Goal: Information Seeking & Learning: Learn about a topic

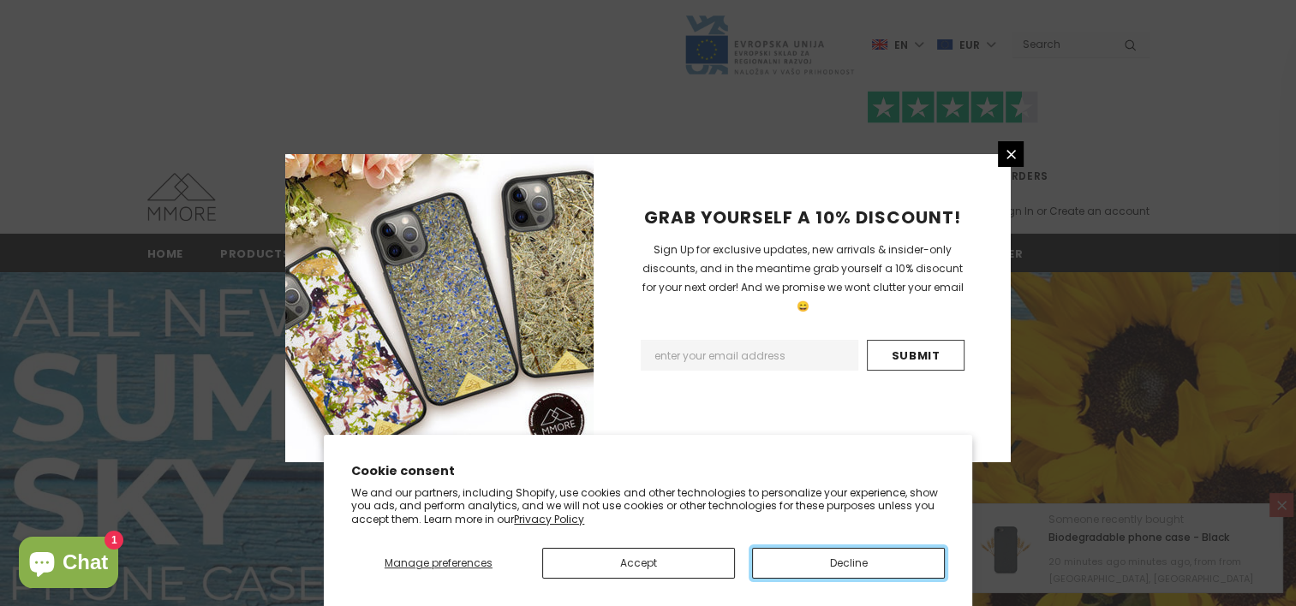
click at [828, 548] on button "Decline" at bounding box center [848, 563] width 193 height 31
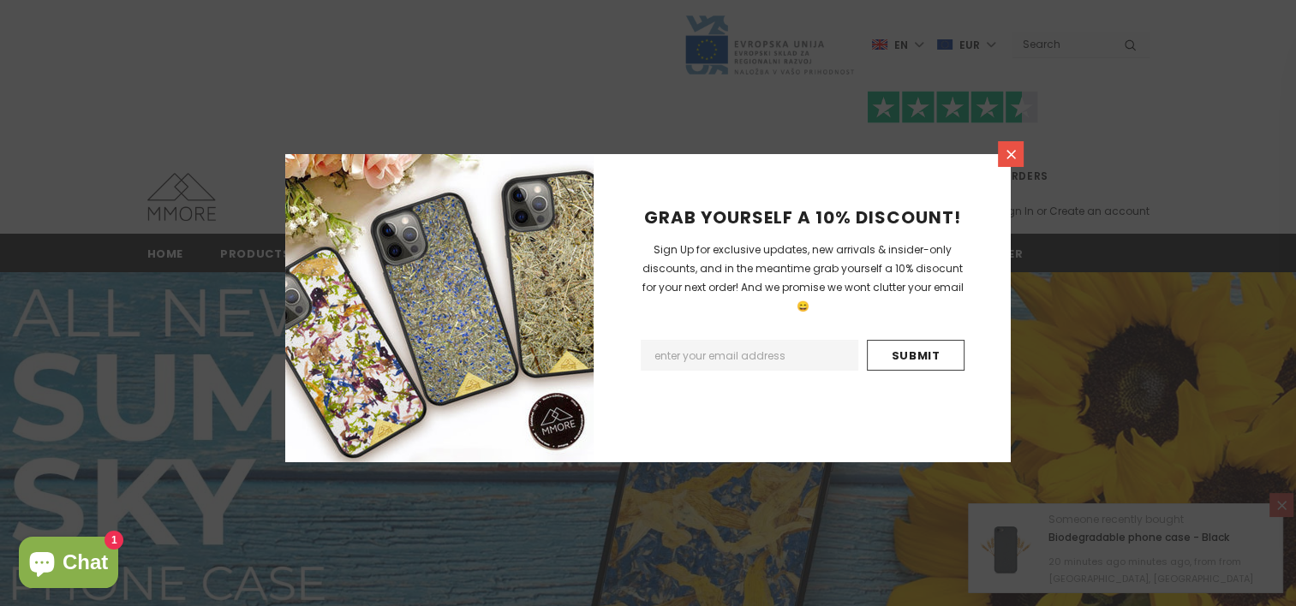
click at [1010, 147] on icon at bounding box center [1011, 154] width 15 height 15
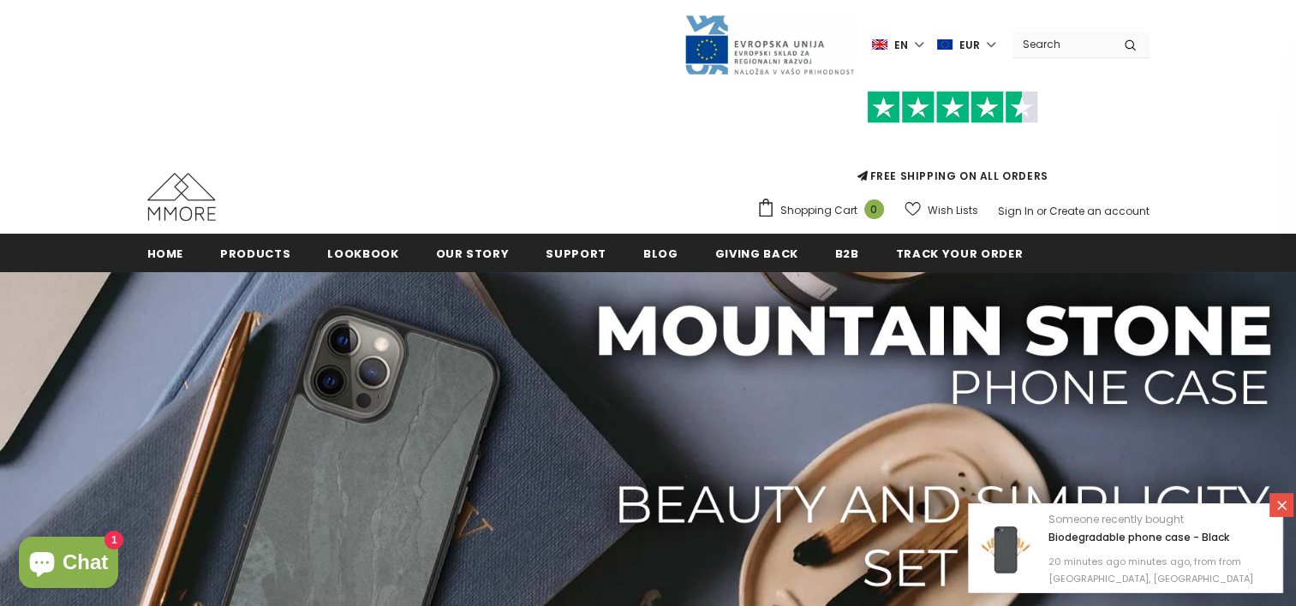
click at [918, 45] on label "en" at bounding box center [900, 45] width 56 height 26
click at [896, 92] on link "de" at bounding box center [884, 101] width 67 height 27
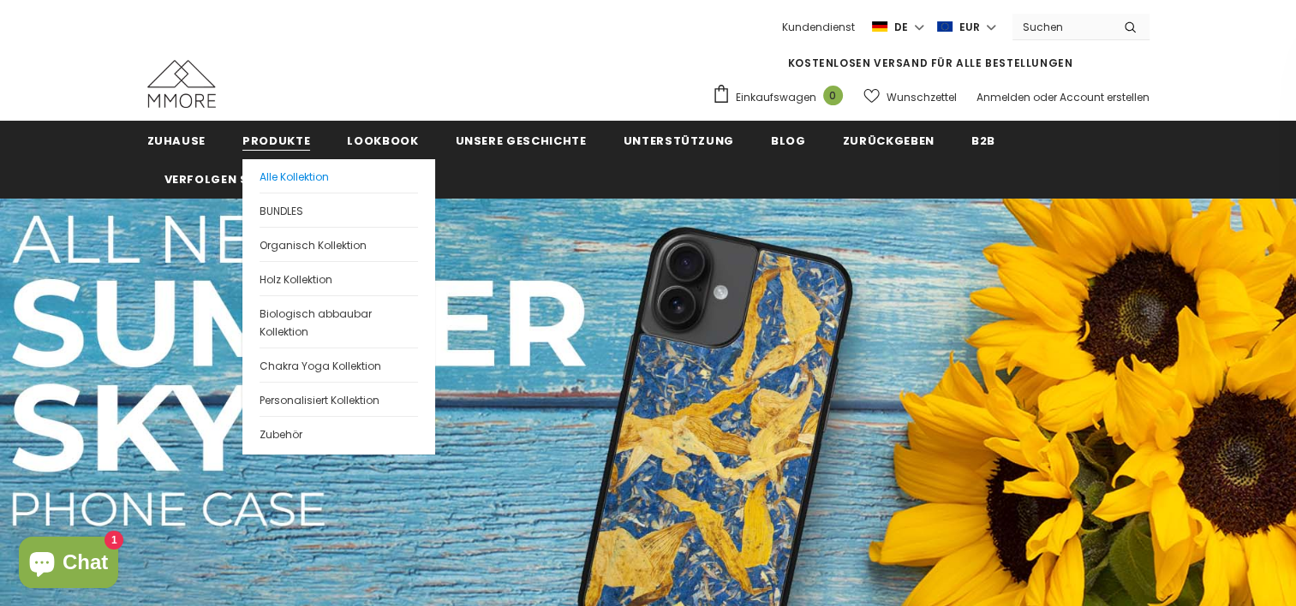
click at [301, 182] on span "Alle Kollektion" at bounding box center [293, 177] width 69 height 15
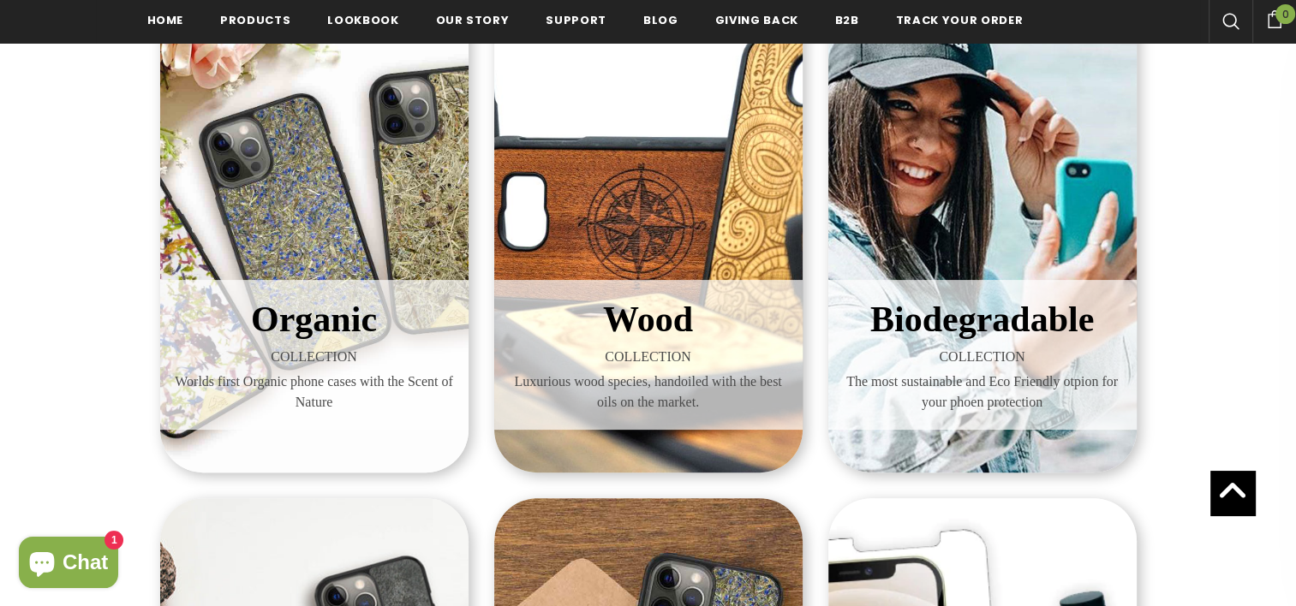
scroll to position [345, 0]
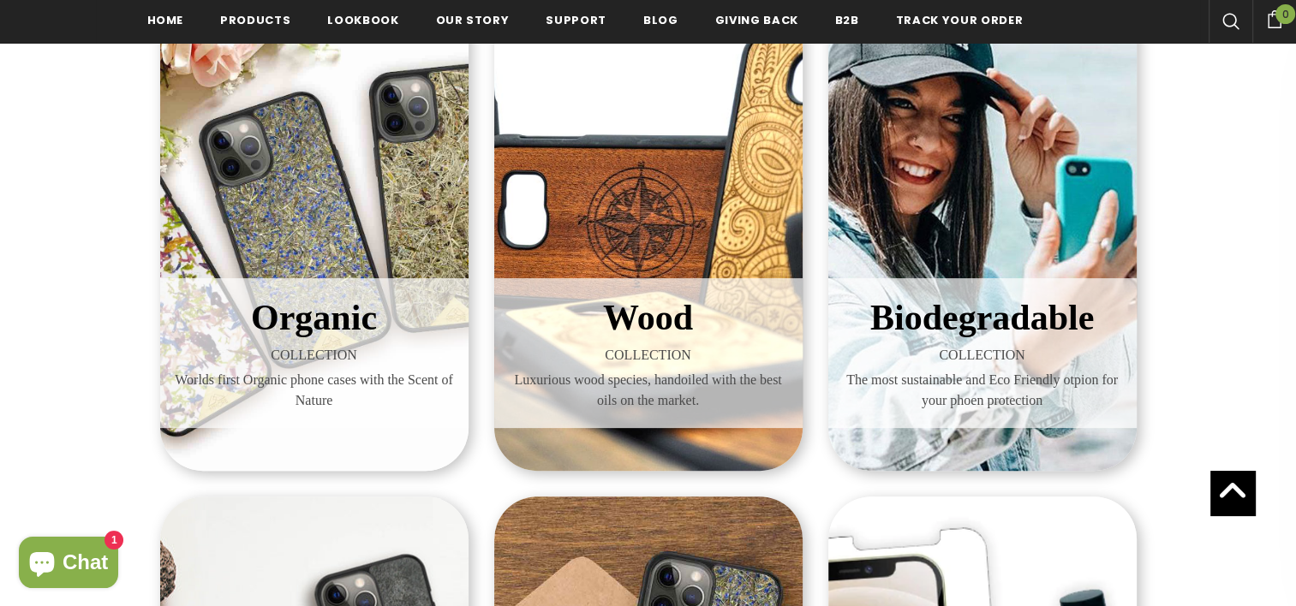
drag, startPoint x: 927, startPoint y: 317, endPoint x: 885, endPoint y: 291, distance: 48.5
click at [885, 291] on h3 "Biodegradable" at bounding box center [982, 318] width 283 height 54
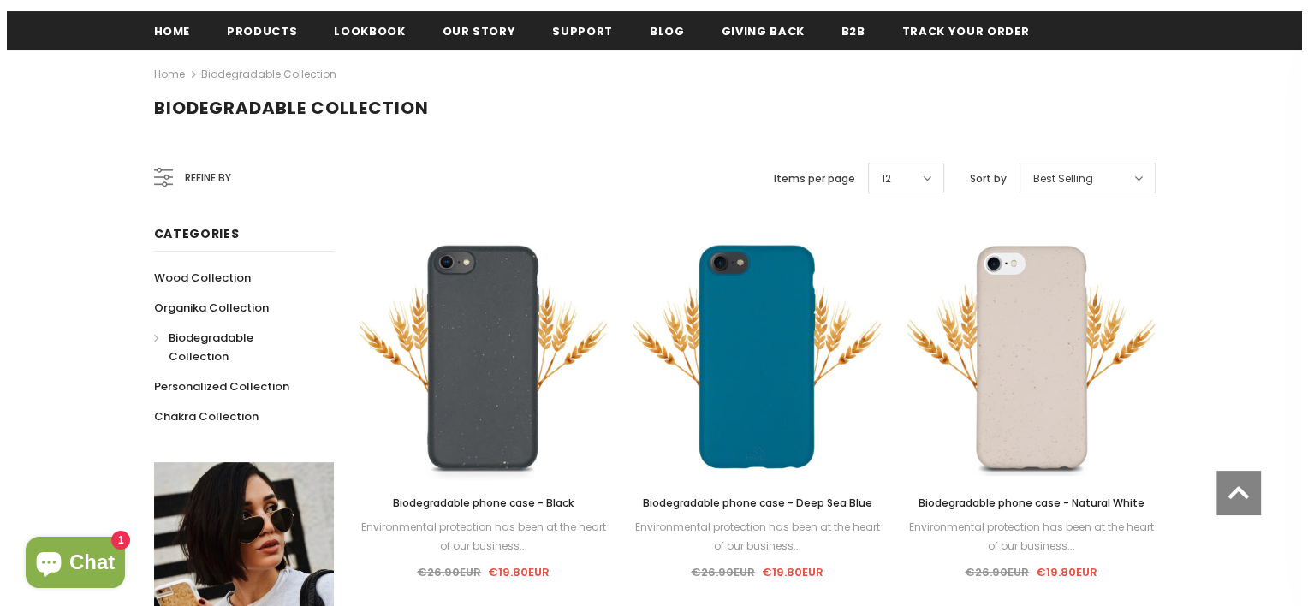
scroll to position [222, 0]
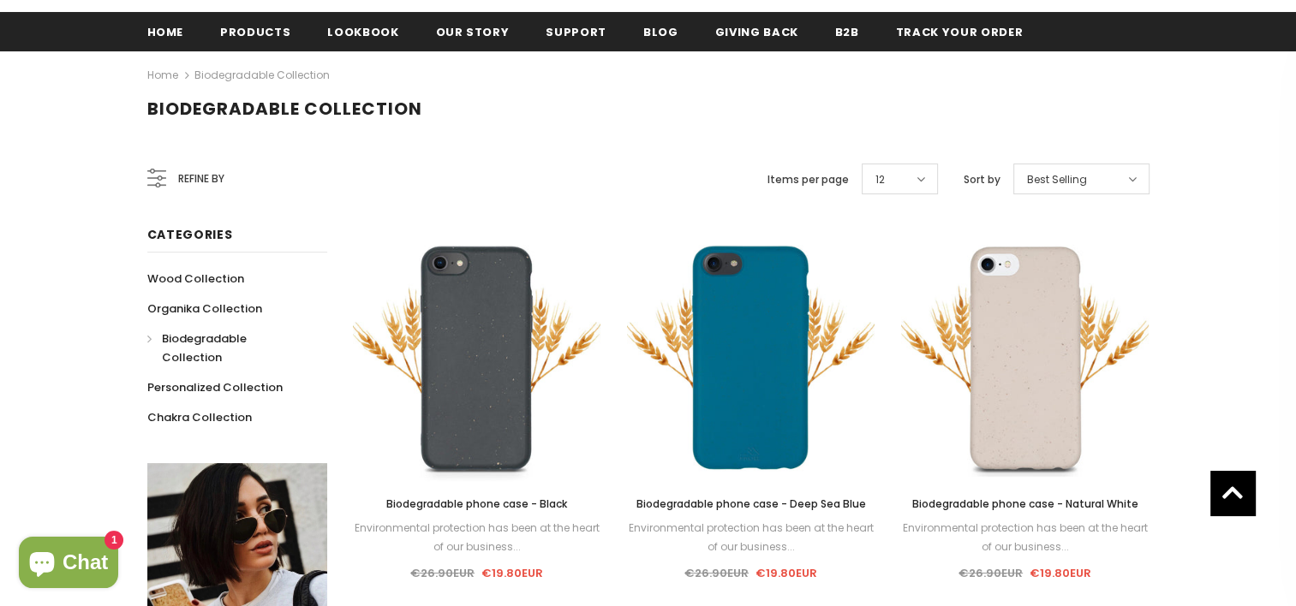
click at [164, 168] on div "Refine by" at bounding box center [185, 178] width 77 height 41
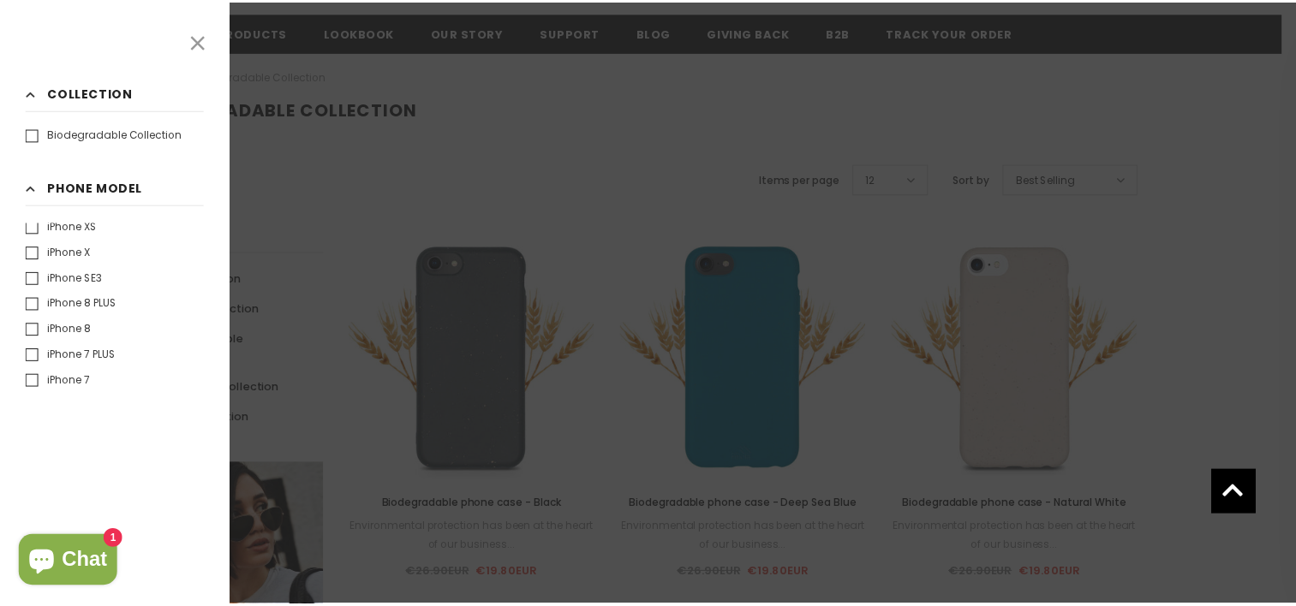
scroll to position [641, 0]
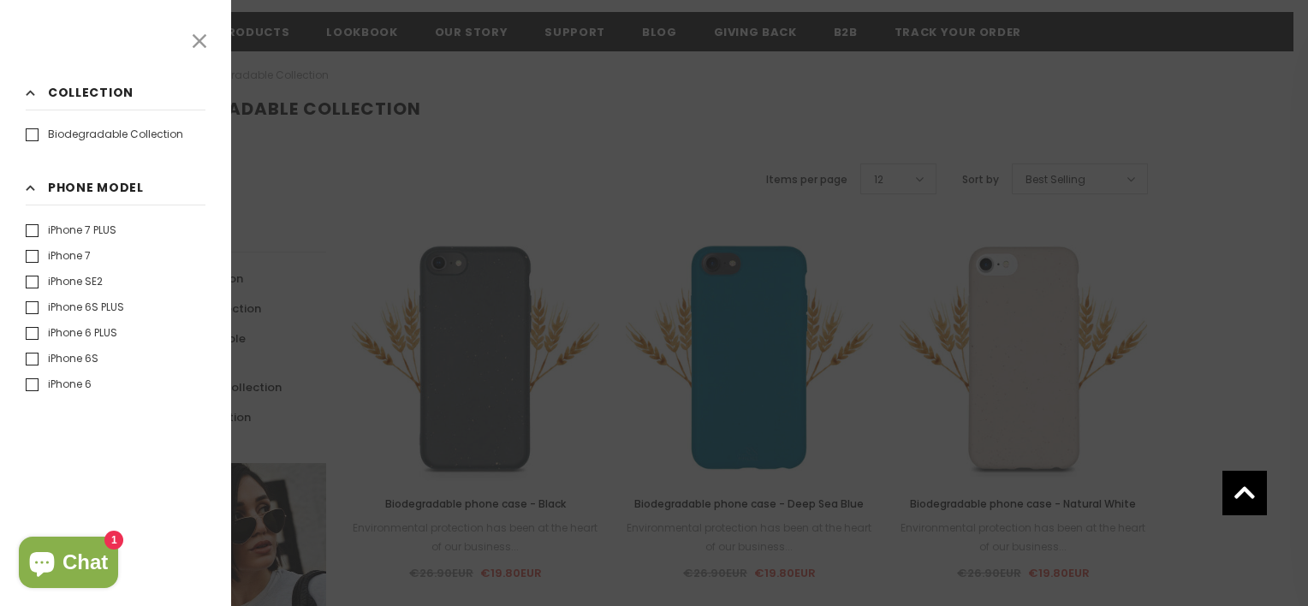
click at [271, 229] on div at bounding box center [654, 303] width 1308 height 606
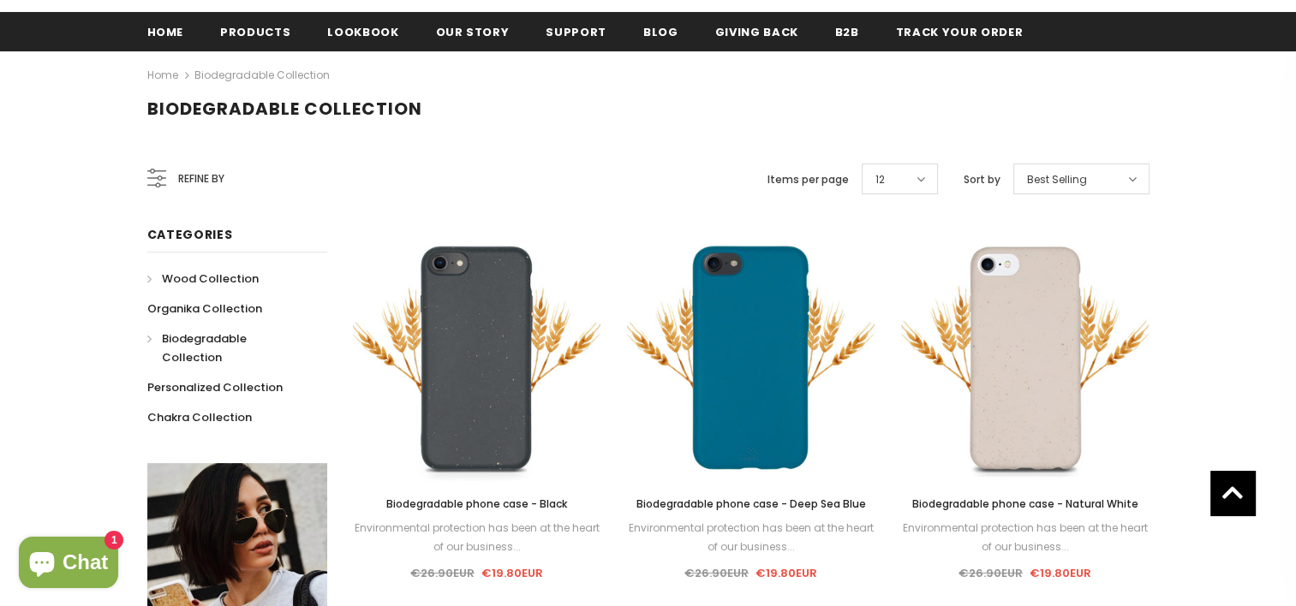
click at [237, 278] on span "Wood Collection" at bounding box center [210, 279] width 97 height 16
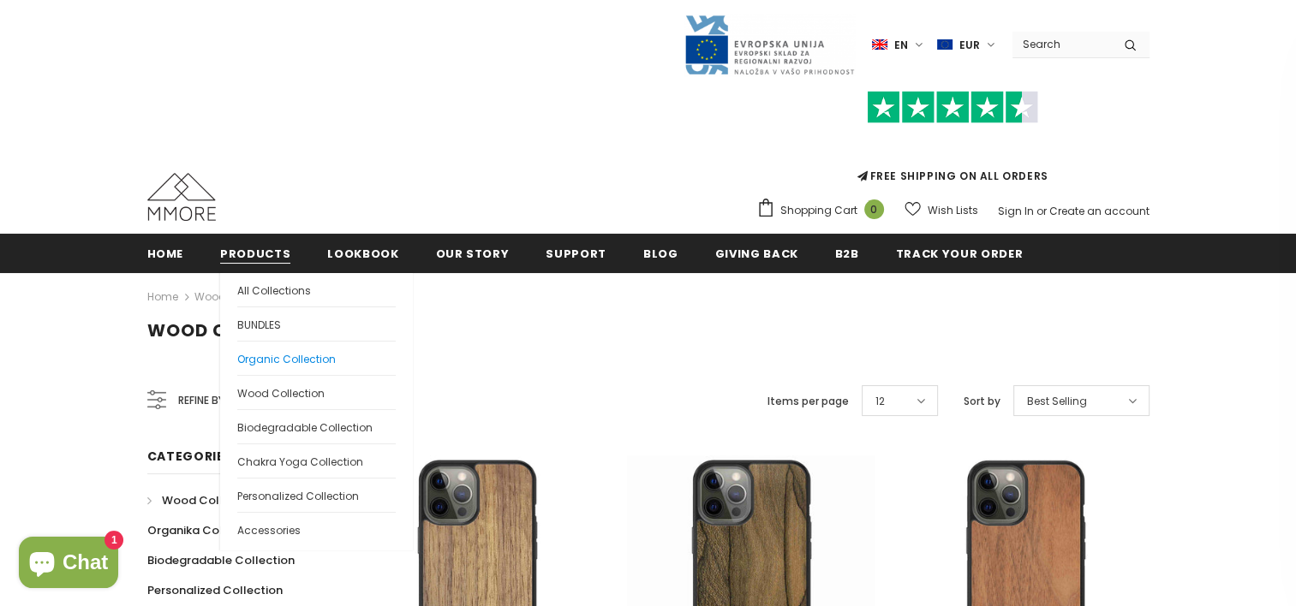
click at [295, 348] on link "Organic Collection" at bounding box center [316, 358] width 158 height 34
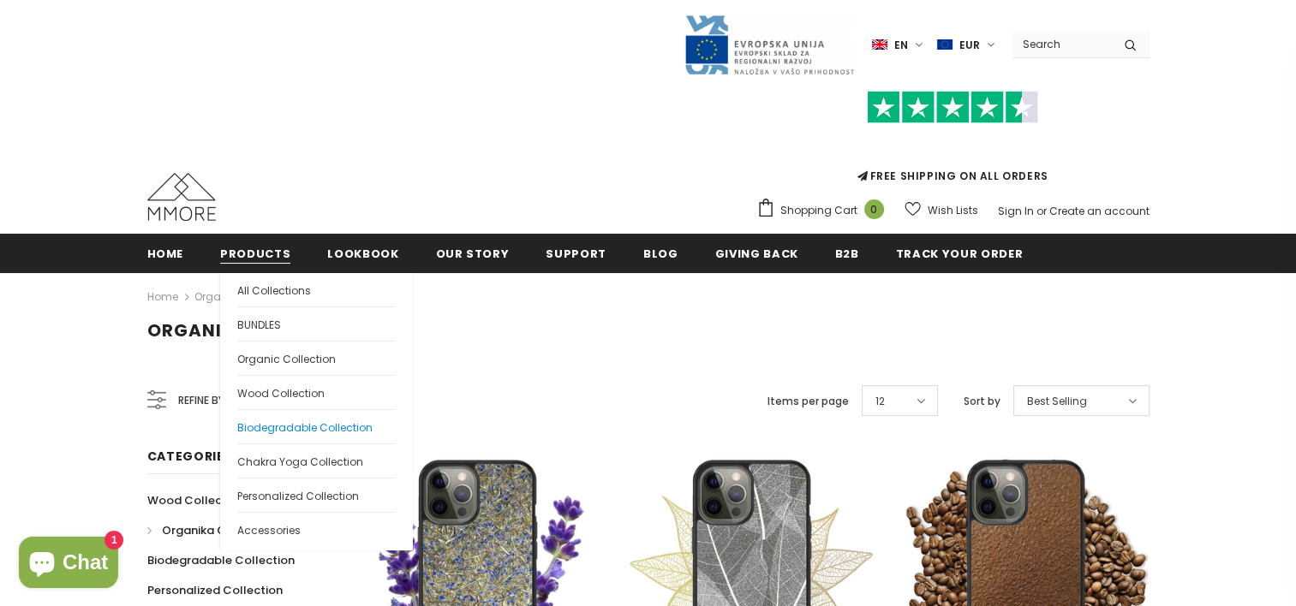
click at [322, 420] on span "Biodegradable Collection" at bounding box center [304, 427] width 135 height 15
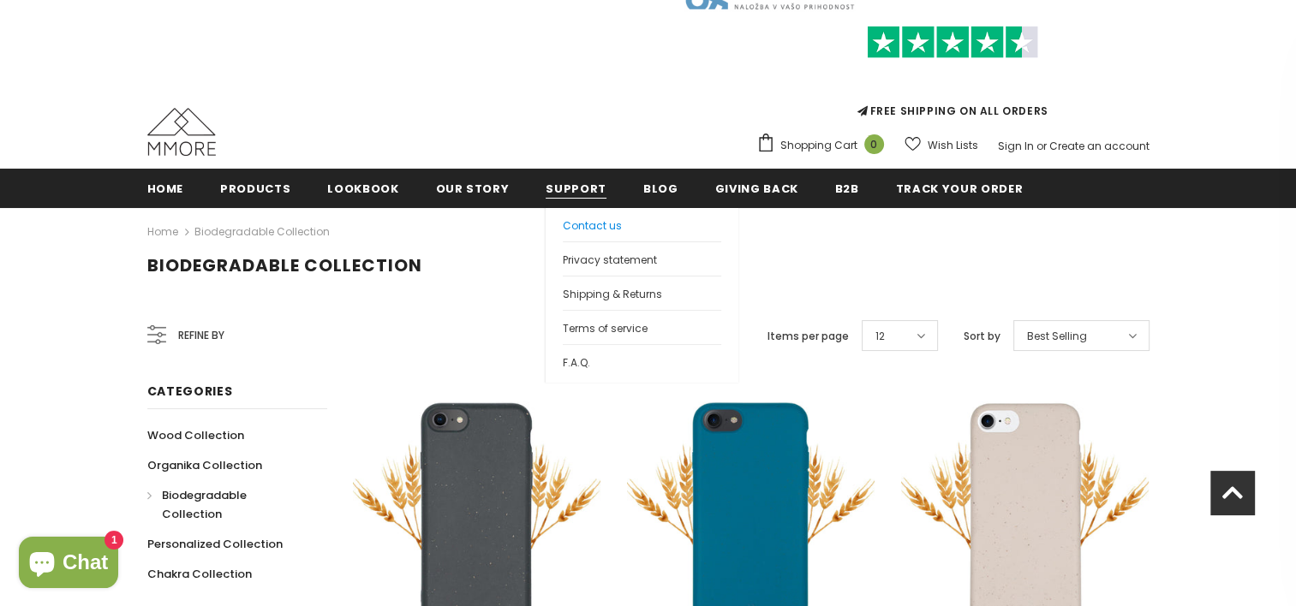
scroll to position [63, 0]
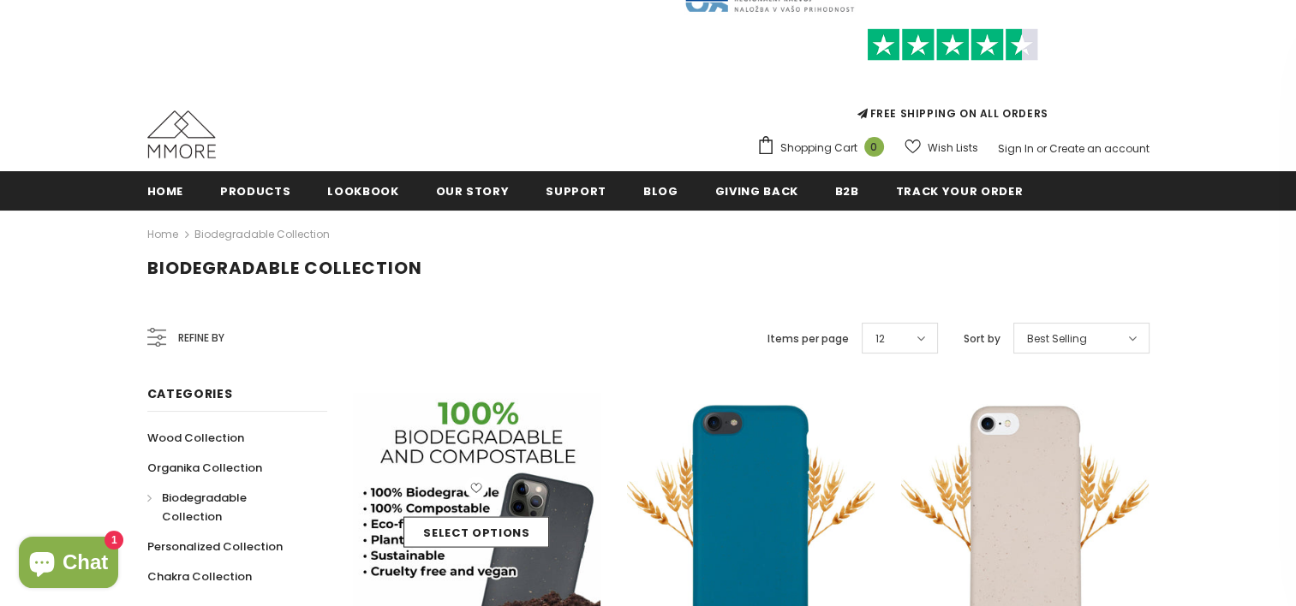
click at [521, 442] on img at bounding box center [477, 517] width 248 height 248
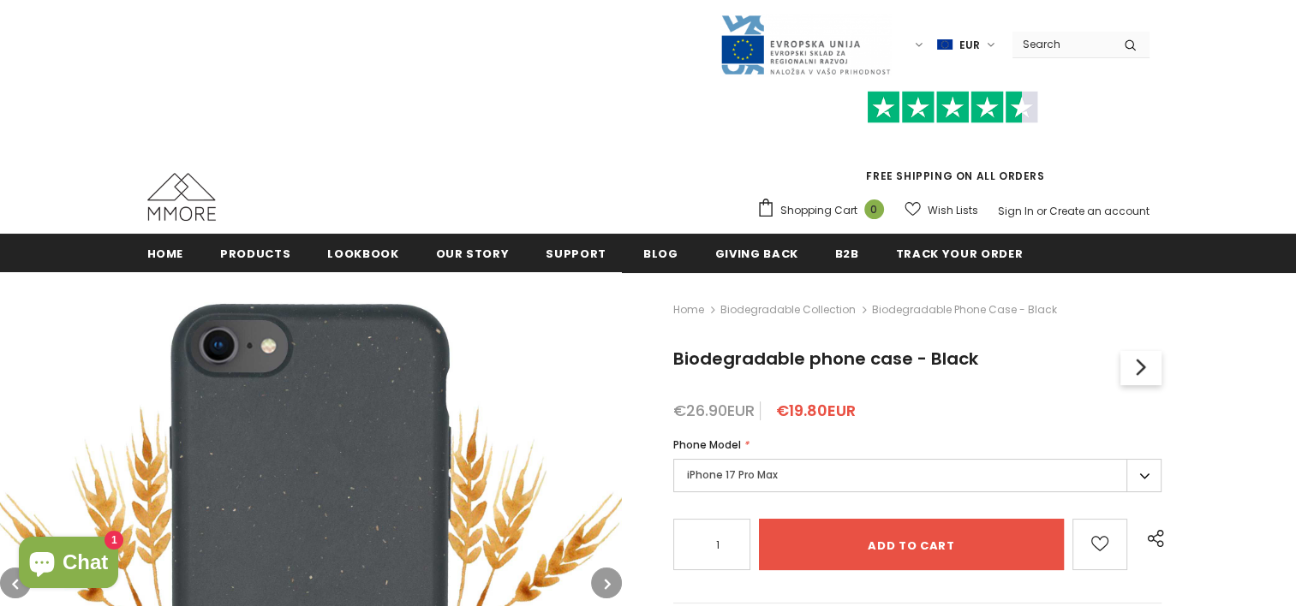
click at [767, 480] on label "iPhone 17 Pro Max" at bounding box center [917, 475] width 488 height 33
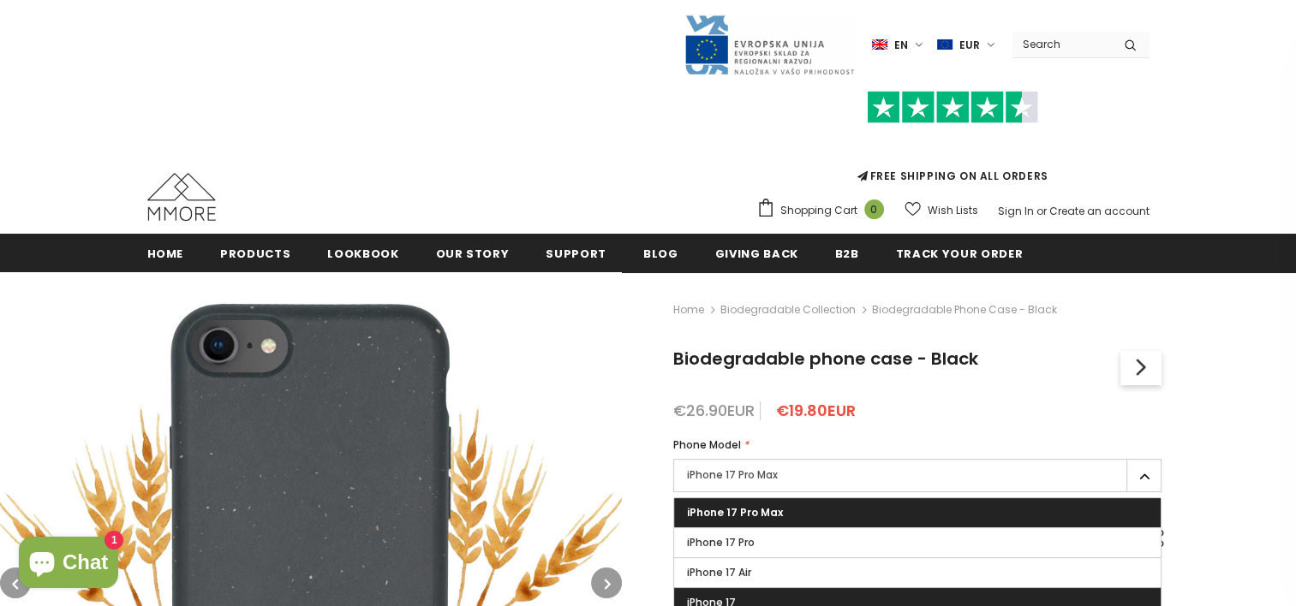
click at [761, 593] on label "iPhone 17" at bounding box center [917, 602] width 486 height 29
click at [0, 0] on input "iPhone 17" at bounding box center [0, 0] width 0 height 0
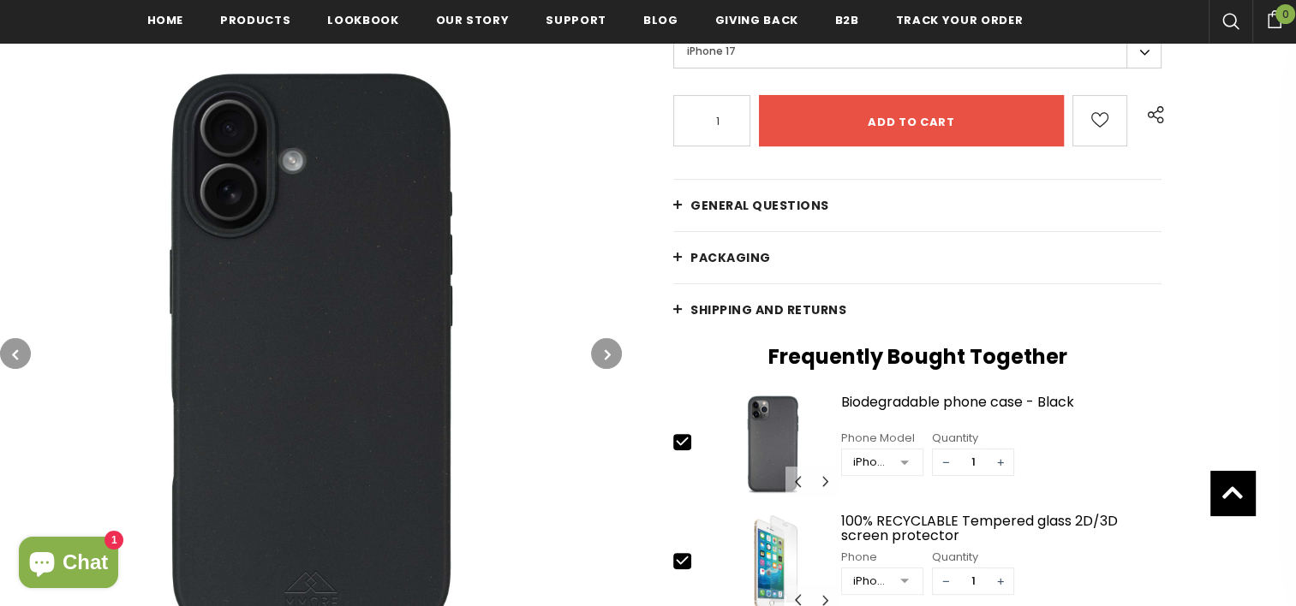
scroll to position [309, 0]
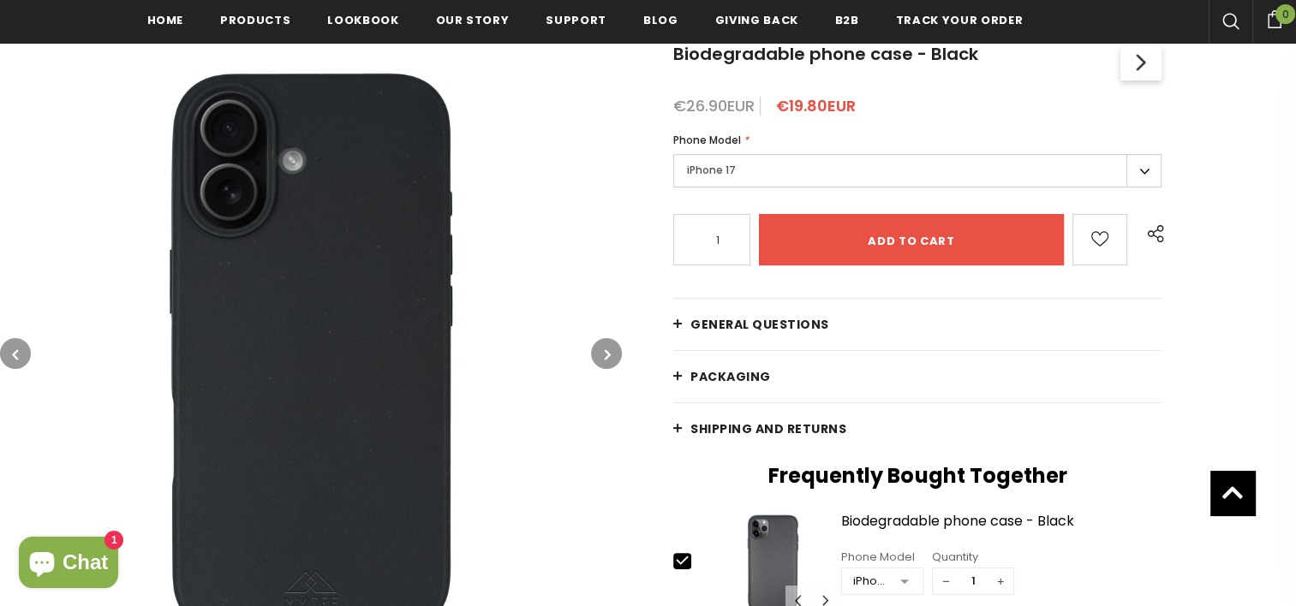
click at [772, 306] on link "General Questions" at bounding box center [917, 324] width 488 height 51
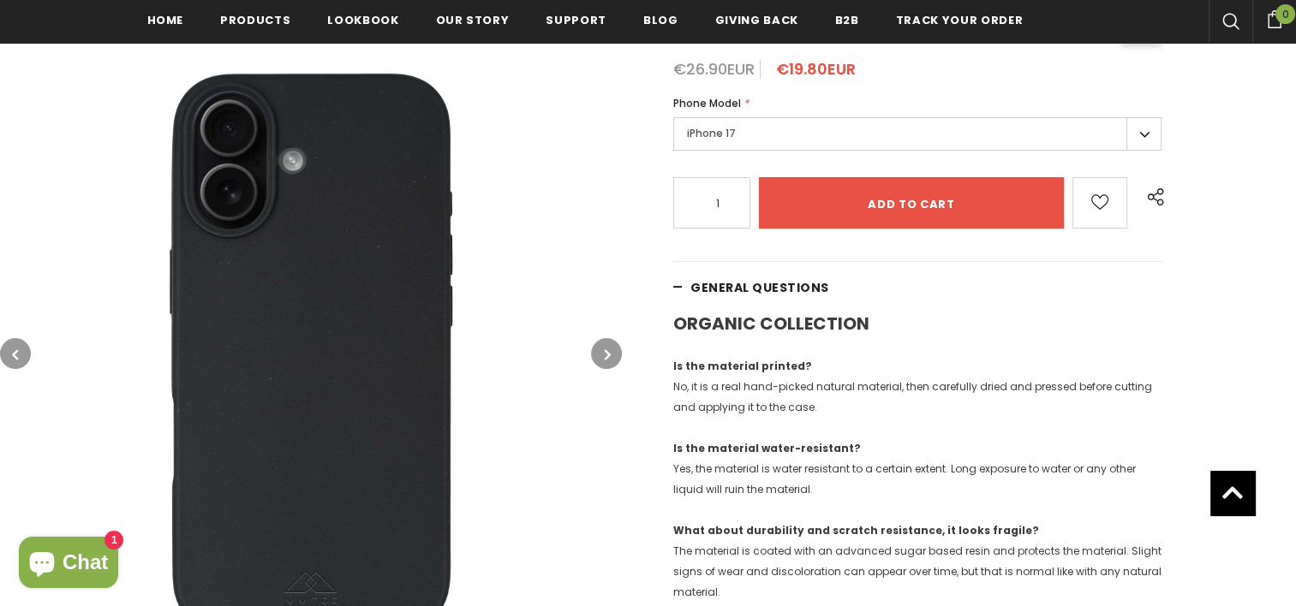
scroll to position [347, 0]
click at [833, 408] on p "Is the material printed? No, it is a real hand-picked natural material, then ca…" at bounding box center [917, 386] width 488 height 62
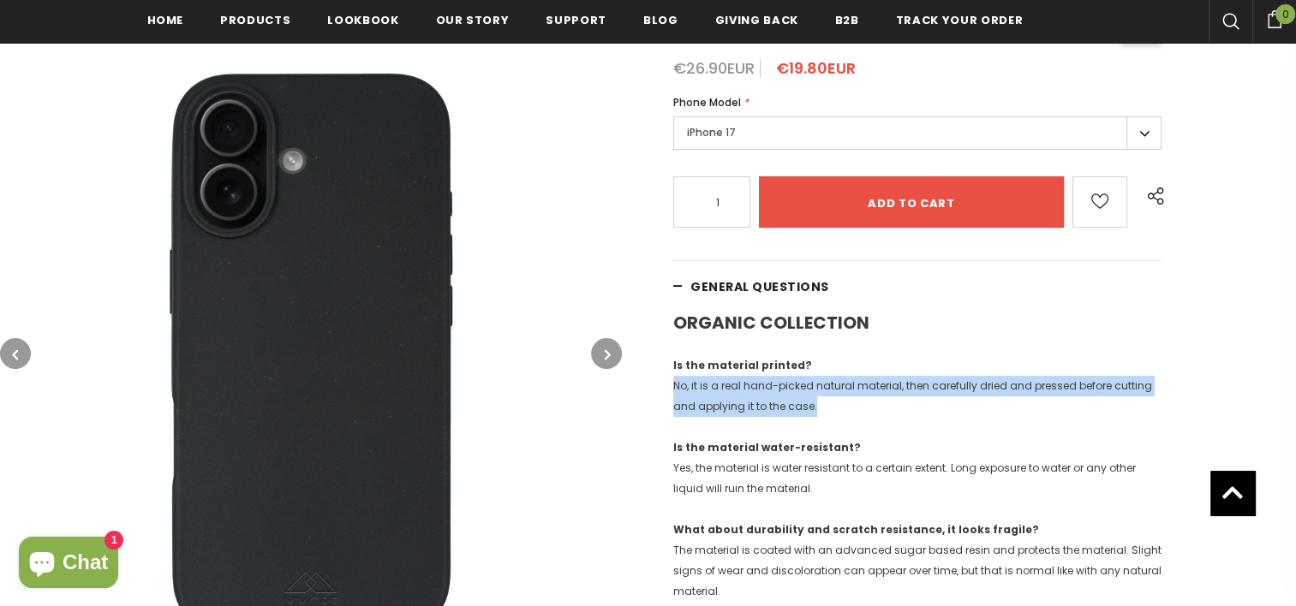
click at [833, 408] on p "Is the material printed? No, it is a real hand-picked natural material, then ca…" at bounding box center [917, 386] width 488 height 62
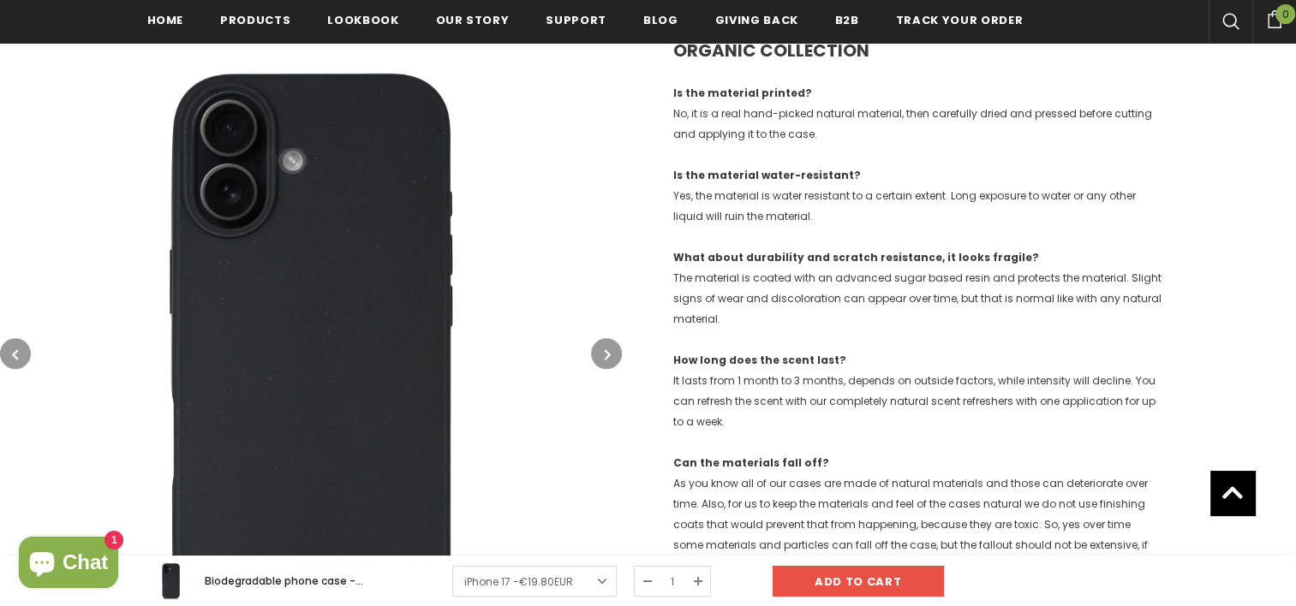
scroll to position [617, 0]
click at [833, 408] on p "How long does the scent last? It lasts from 1 month to 3 months, depends on out…" at bounding box center [917, 393] width 488 height 82
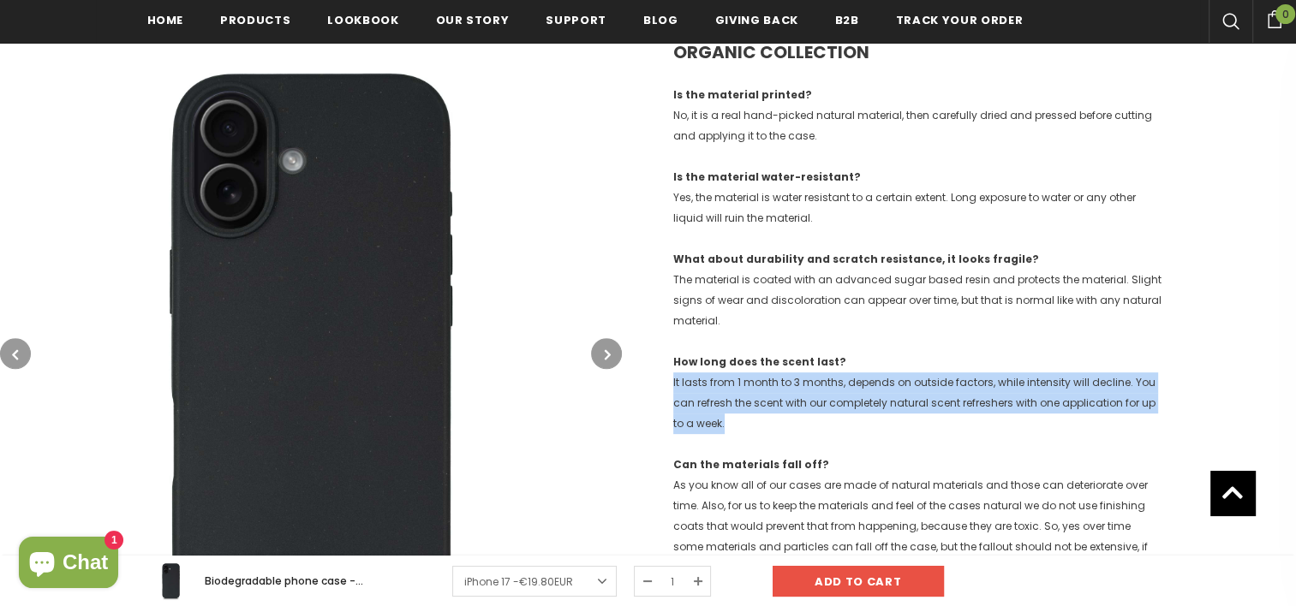
click at [833, 408] on p "How long does the scent last? It lasts from 1 month to 3 months, depends on out…" at bounding box center [917, 393] width 488 height 82
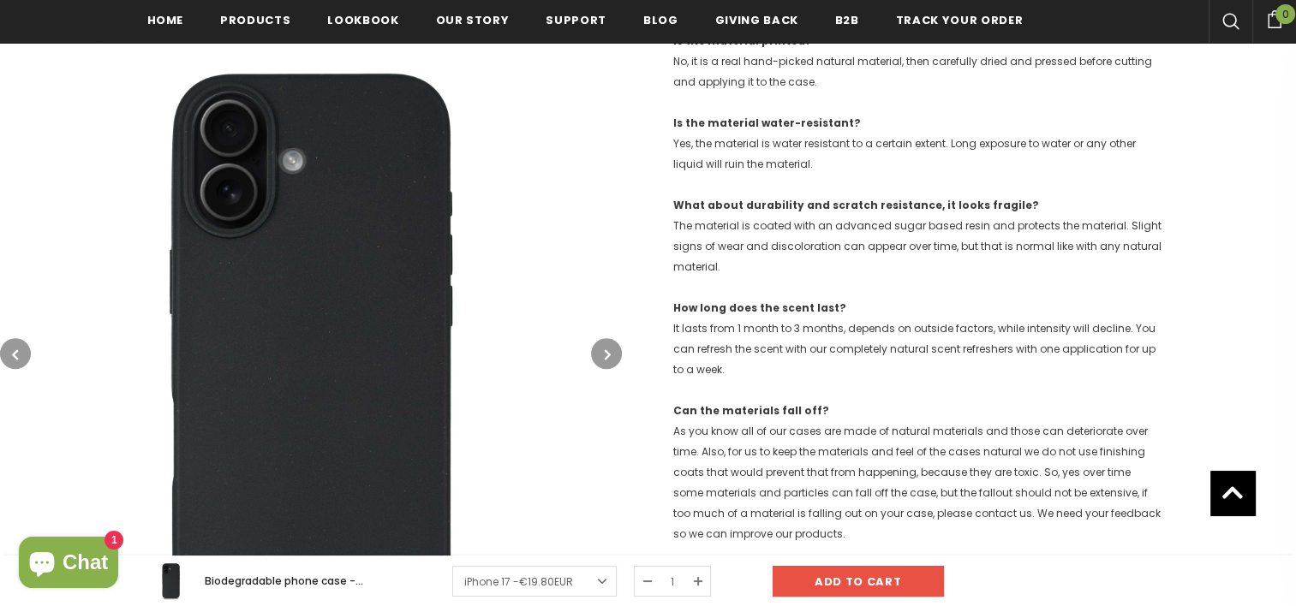
scroll to position [672, 0]
click at [884, 458] on p "Can the materials fall off? As you know all of our cases are made of natural ma…" at bounding box center [917, 472] width 488 height 144
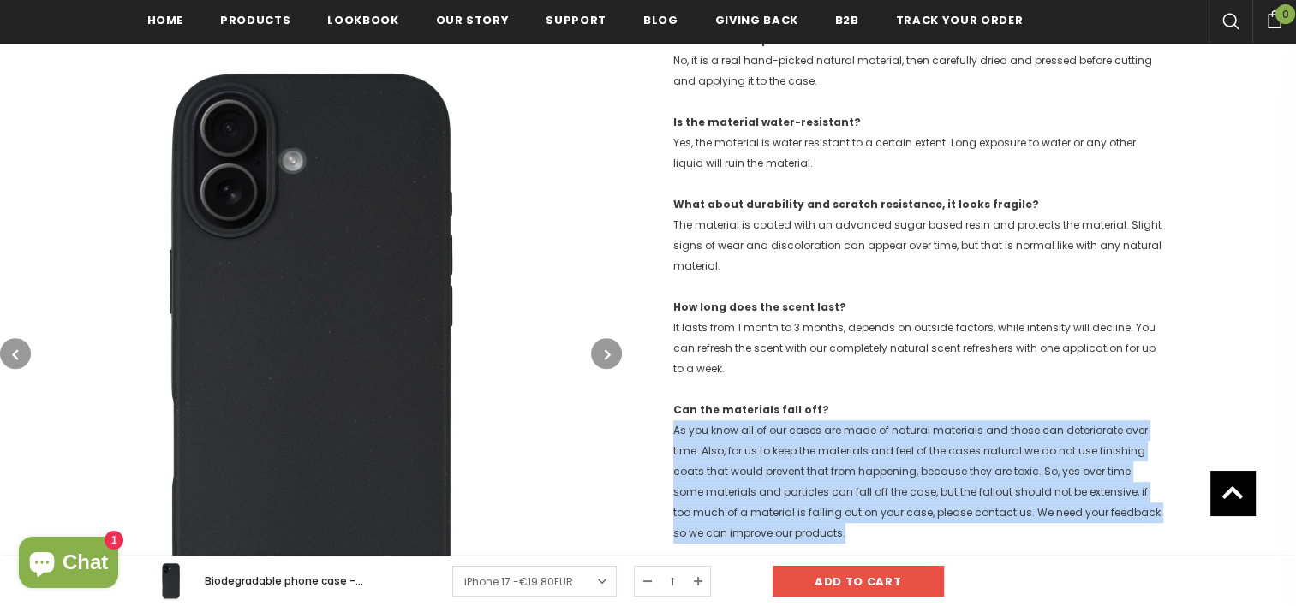
click at [884, 458] on p "Can the materials fall off? As you know all of our cases are made of natural ma…" at bounding box center [917, 472] width 488 height 144
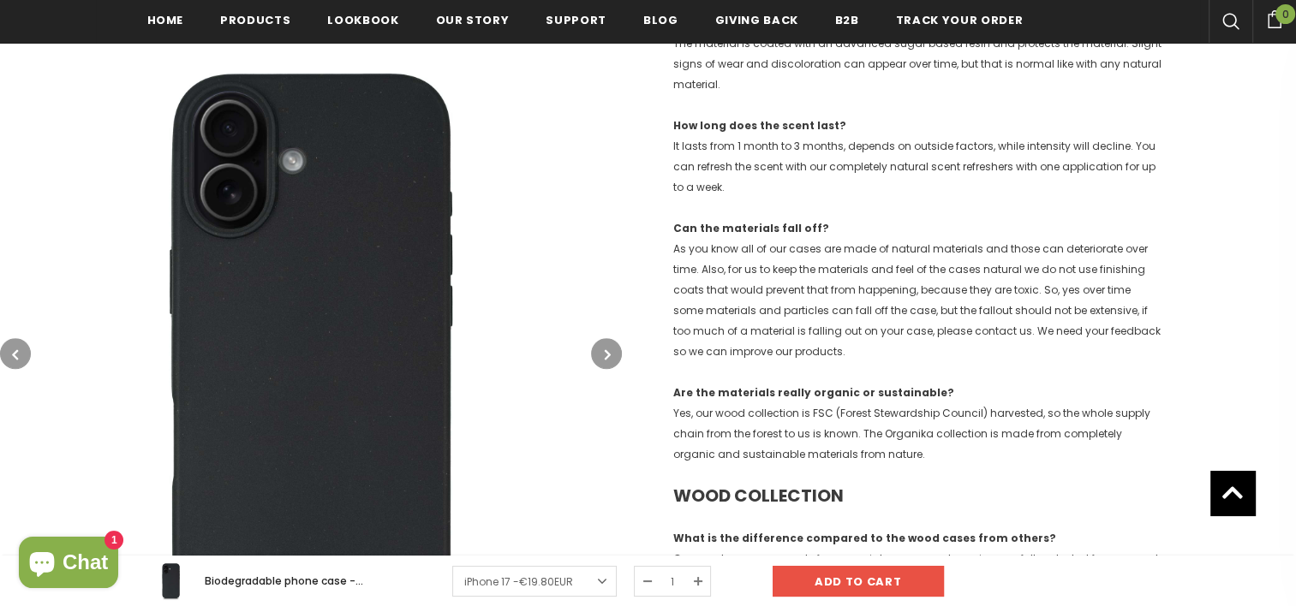
scroll to position [855, 0]
click at [884, 458] on p "Are the materials really organic or sustainable? Yes, our wood collection is FS…" at bounding box center [917, 422] width 488 height 82
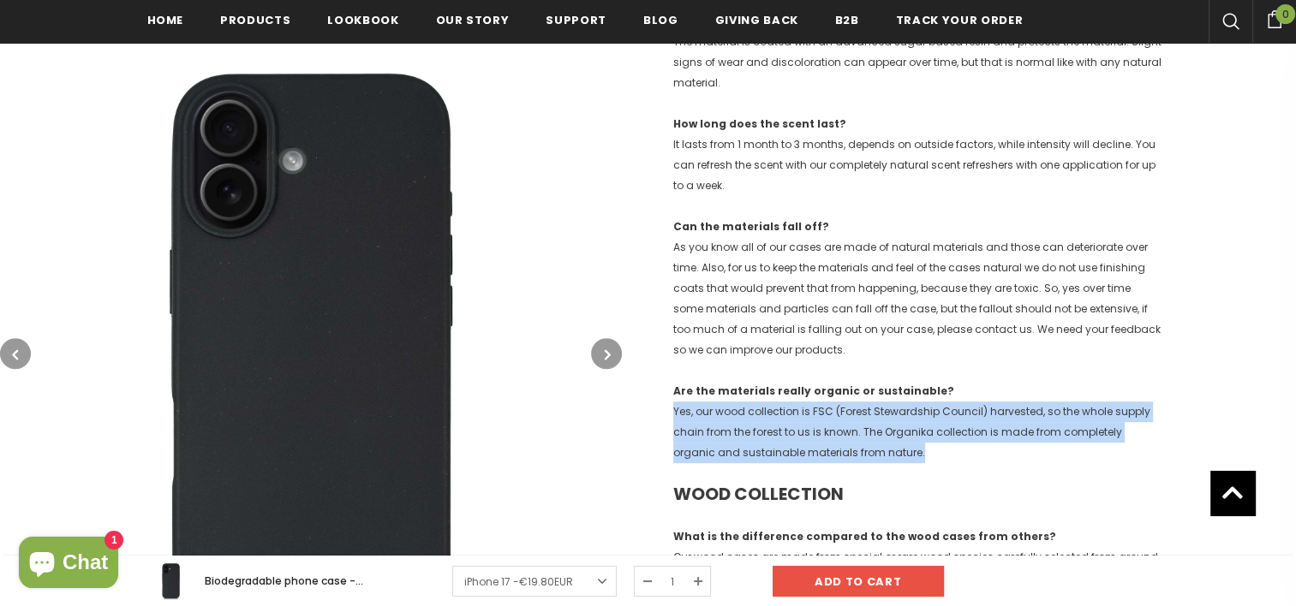
click at [884, 458] on p "Are the materials really organic or sustainable? Yes, our wood collection is FS…" at bounding box center [917, 422] width 488 height 82
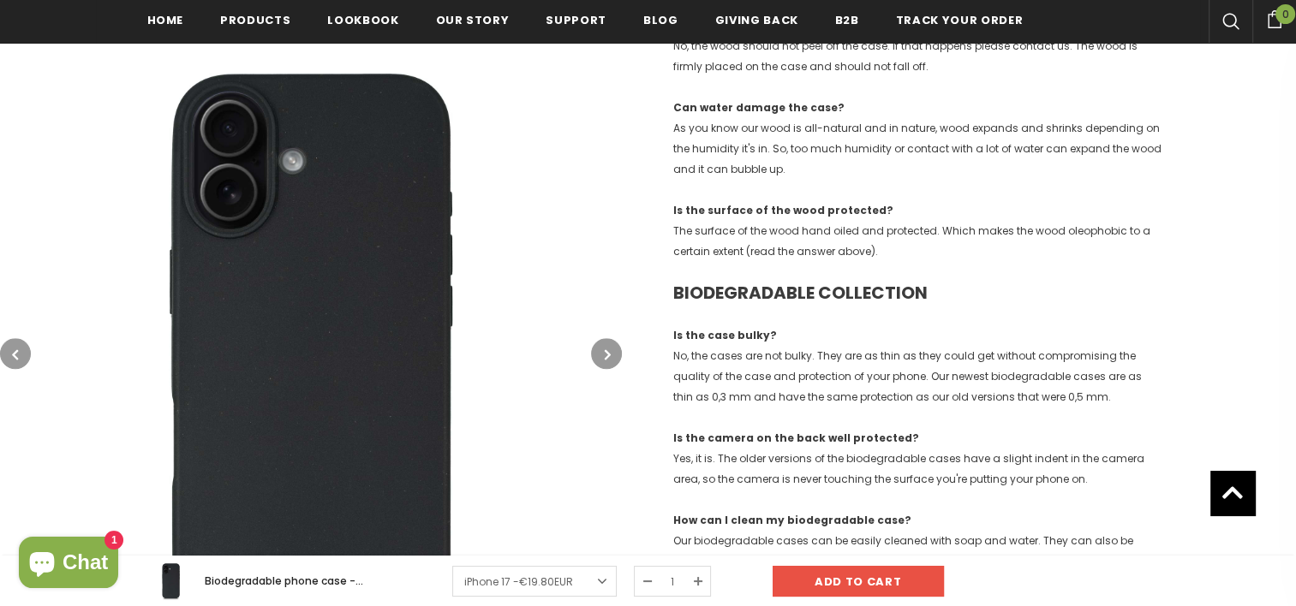
scroll to position [1469, 0]
click at [861, 384] on p "Is the case bulky? No, the cases are not bulky. They are as thin as they could …" at bounding box center [917, 367] width 488 height 82
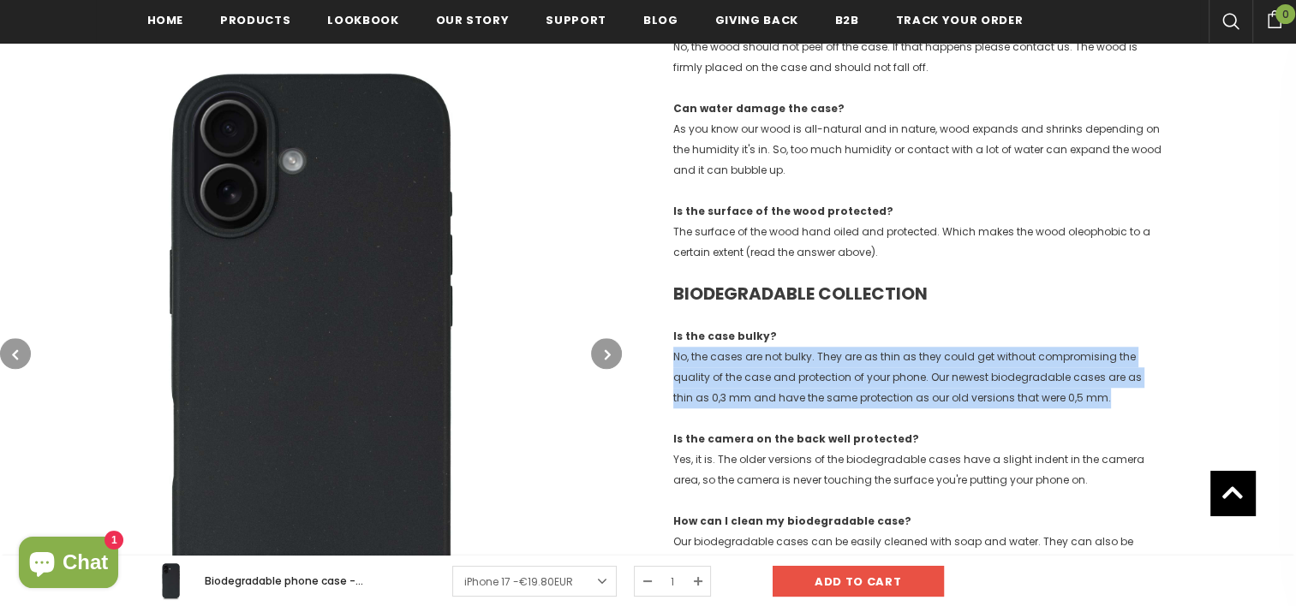
click at [861, 384] on p "Is the case bulky? No, the cases are not bulky. They are as thin as they could …" at bounding box center [917, 367] width 488 height 82
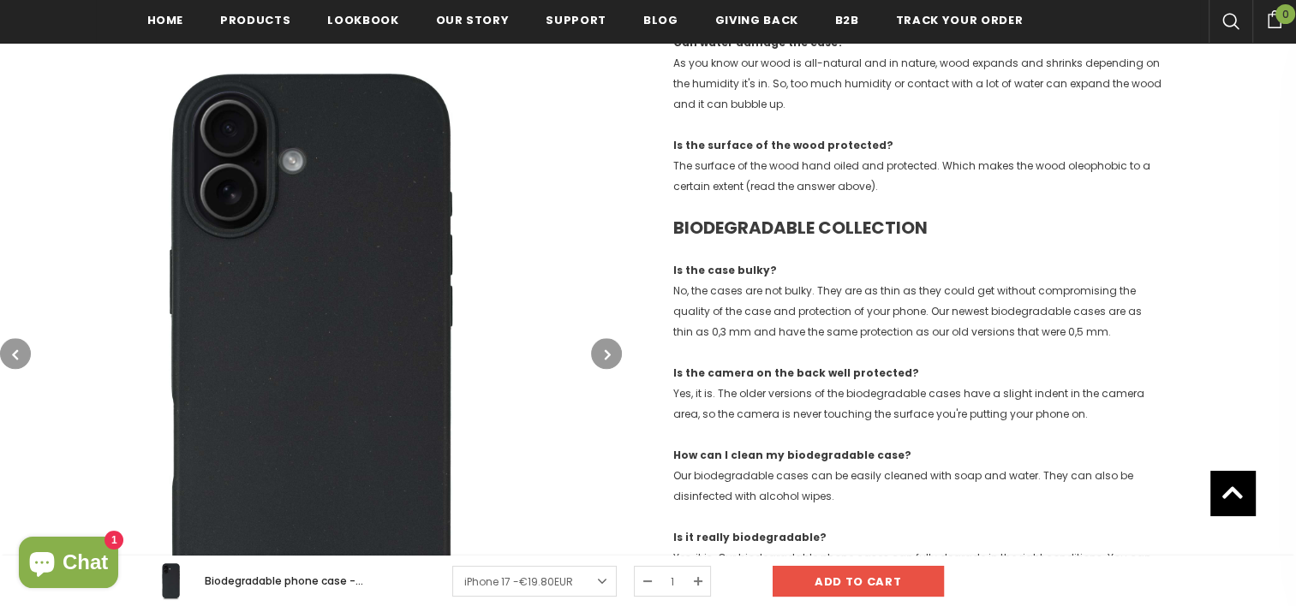
scroll to position [1534, 0]
click at [861, 384] on p "Is the camera on the back well protected? Yes, it is. The older versions of the…" at bounding box center [917, 395] width 488 height 62
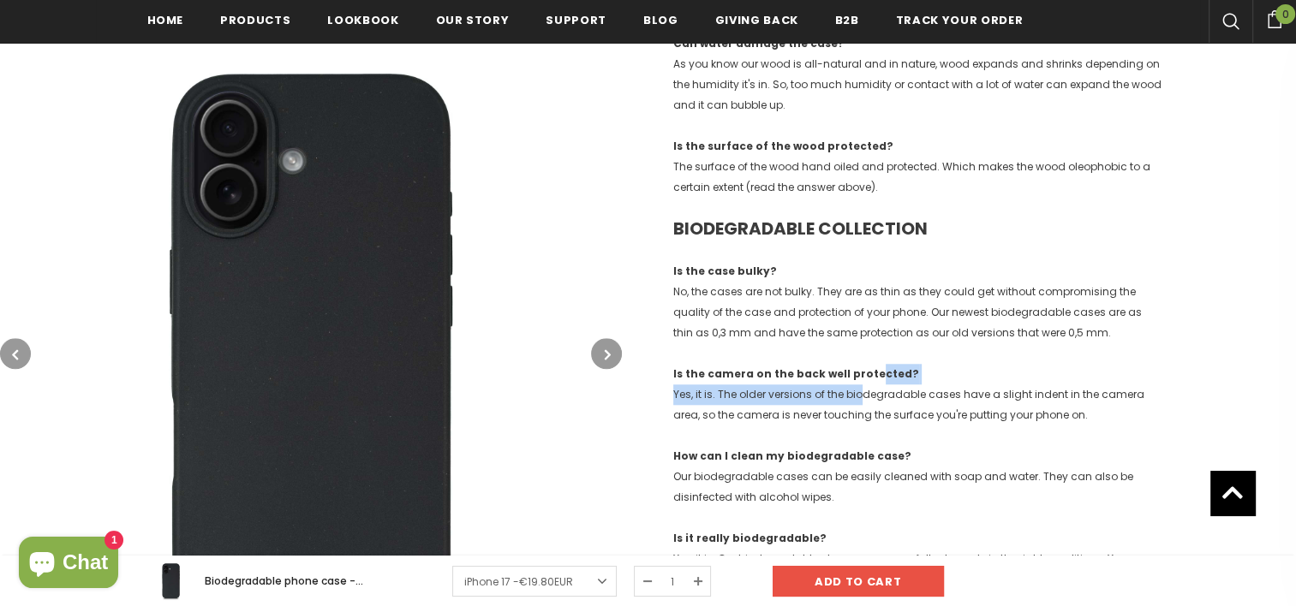
click at [861, 384] on p "Is the camera on the back well protected? Yes, it is. The older versions of the…" at bounding box center [917, 395] width 488 height 62
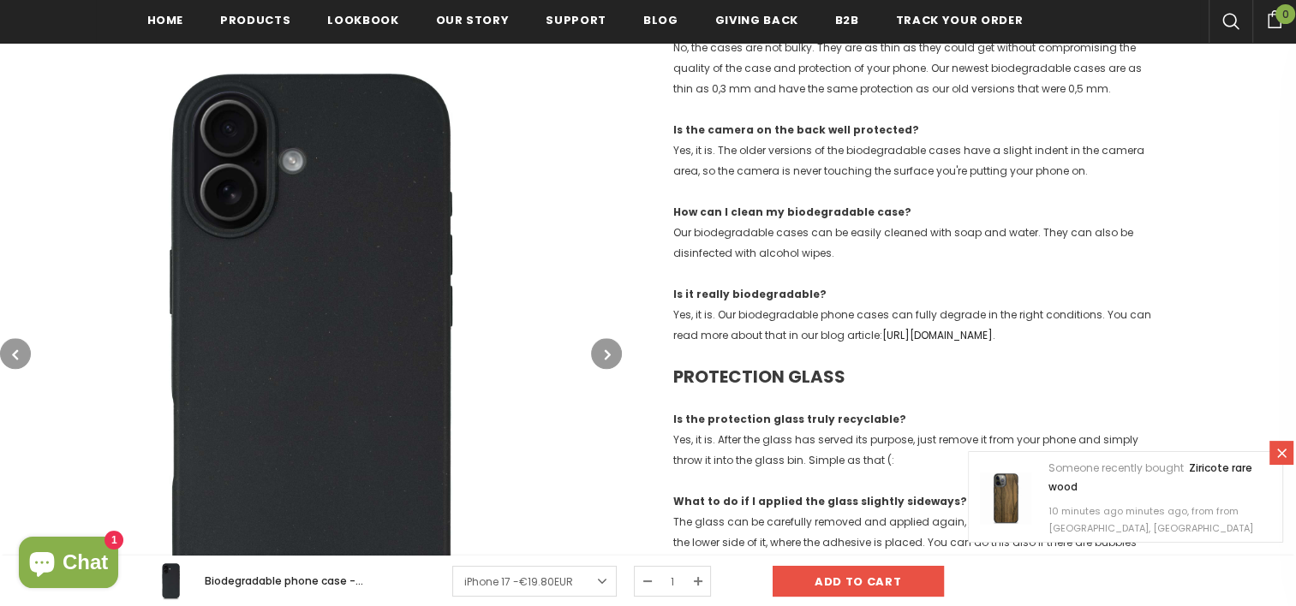
scroll to position [1780, 0]
click at [882, 340] on link "[URL][DOMAIN_NAME]" at bounding box center [937, 332] width 110 height 15
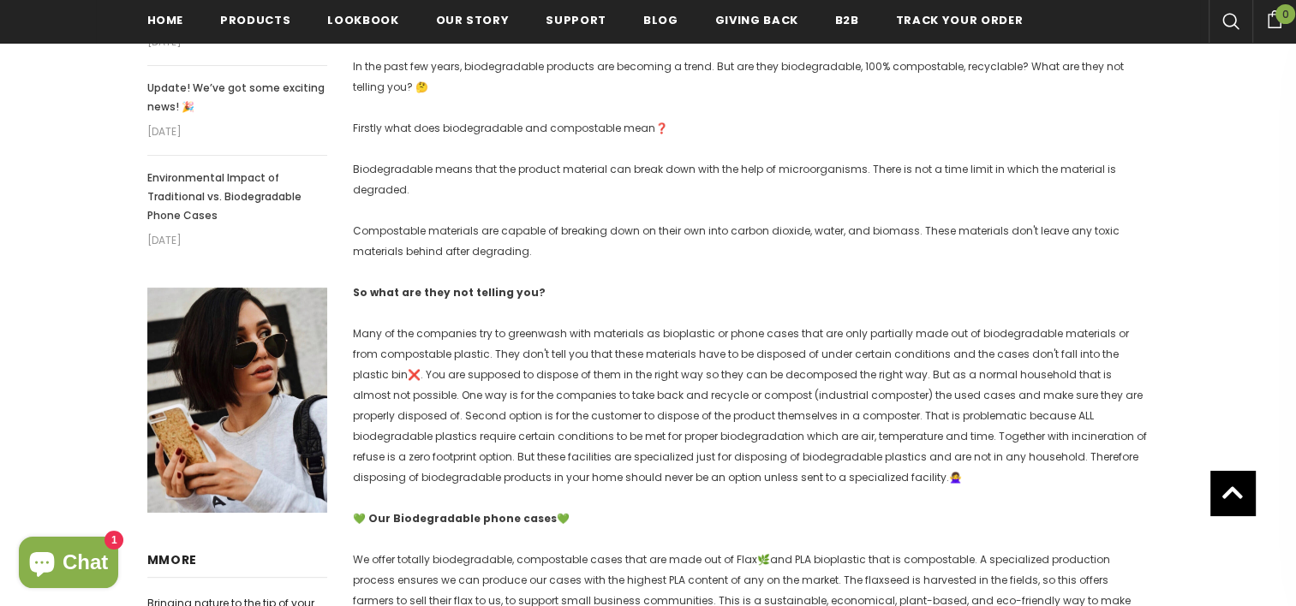
scroll to position [431, 0]
click at [876, 353] on span "Many of the companies try to greenwash with materials as bioplastic or phone ca…" at bounding box center [750, 404] width 794 height 158
drag, startPoint x: 0, startPoint y: 0, endPoint x: 876, endPoint y: 353, distance: 944.4
click at [876, 353] on span "Many of the companies try to greenwash with materials as bioplastic or phone ca…" at bounding box center [750, 404] width 794 height 158
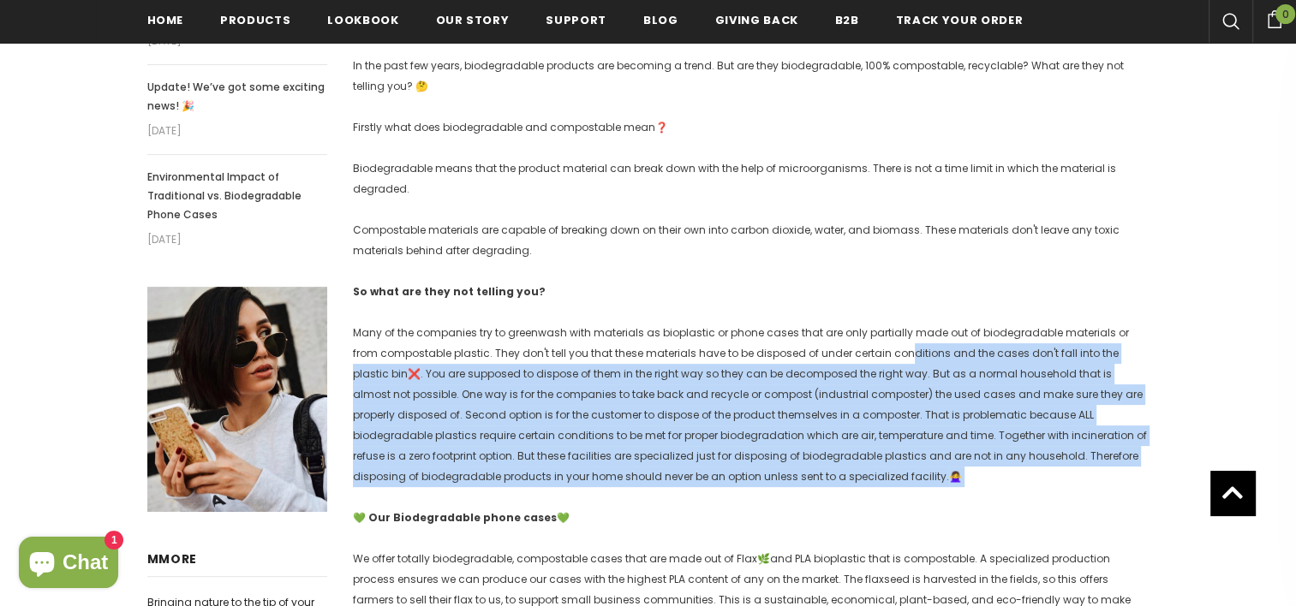
click at [876, 353] on span "Many of the companies try to greenwash with materials as bioplastic or phone ca…" at bounding box center [750, 404] width 794 height 158
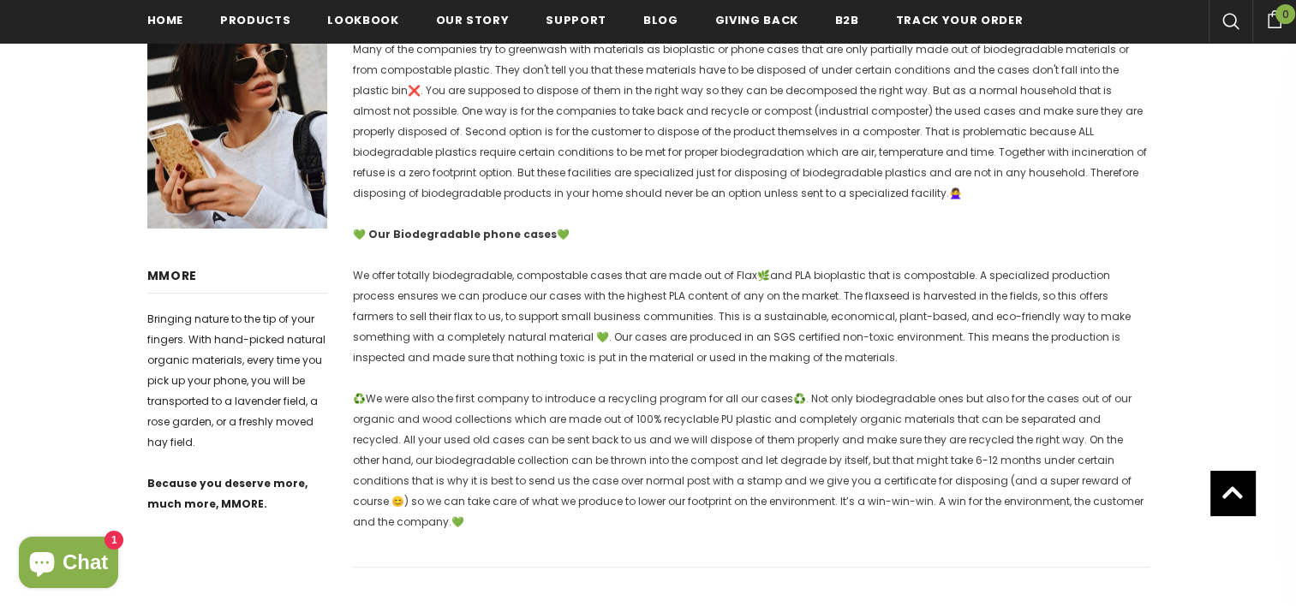
scroll to position [712, 0]
click at [876, 353] on p "We offer totally biodegradable, compostable cases that are made out of Flax 🌿 a…" at bounding box center [751, 318] width 796 height 103
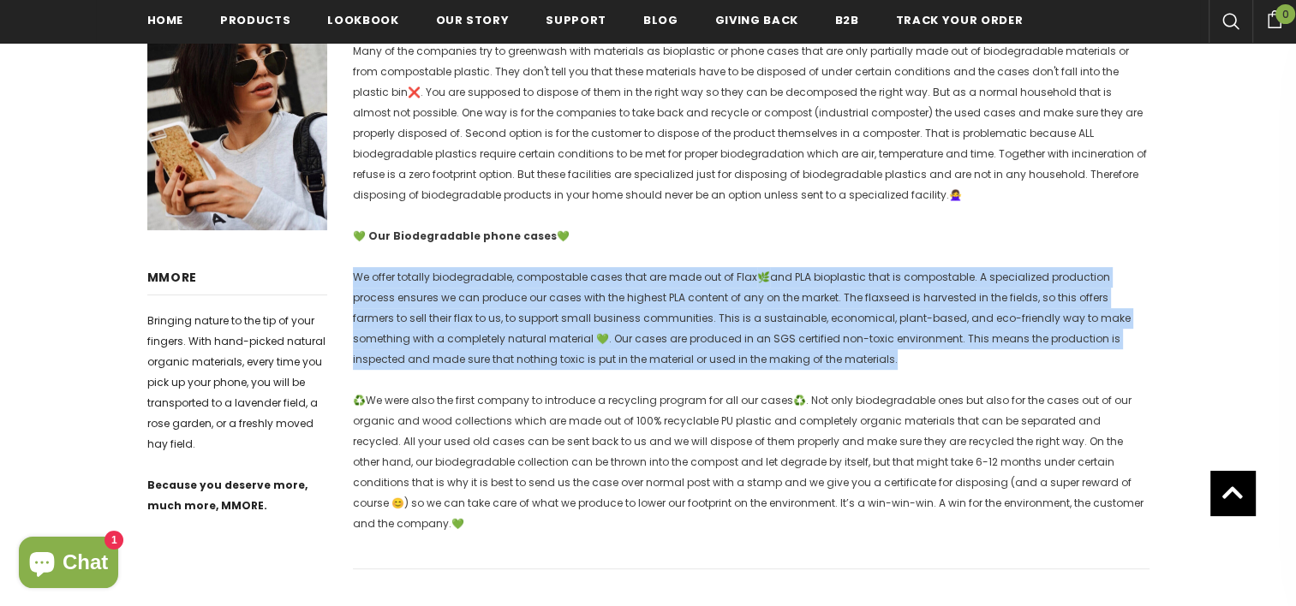
click at [876, 353] on p "We offer totally biodegradable, compostable cases that are made out of Flax 🌿 a…" at bounding box center [751, 318] width 796 height 103
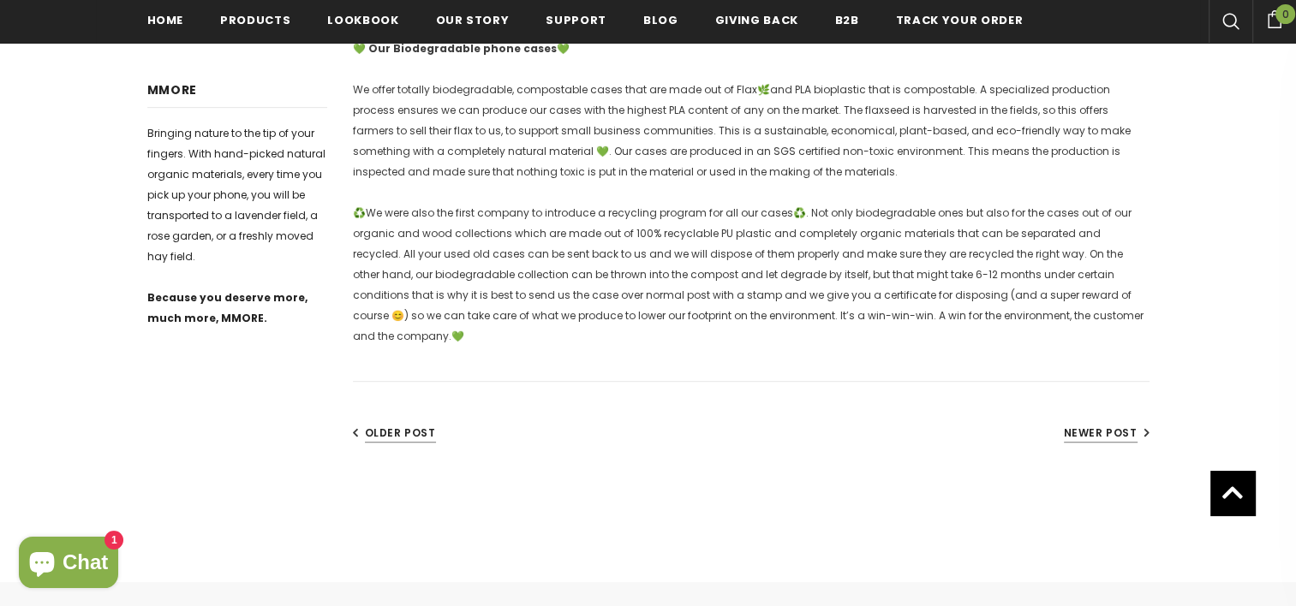
scroll to position [1044, 0]
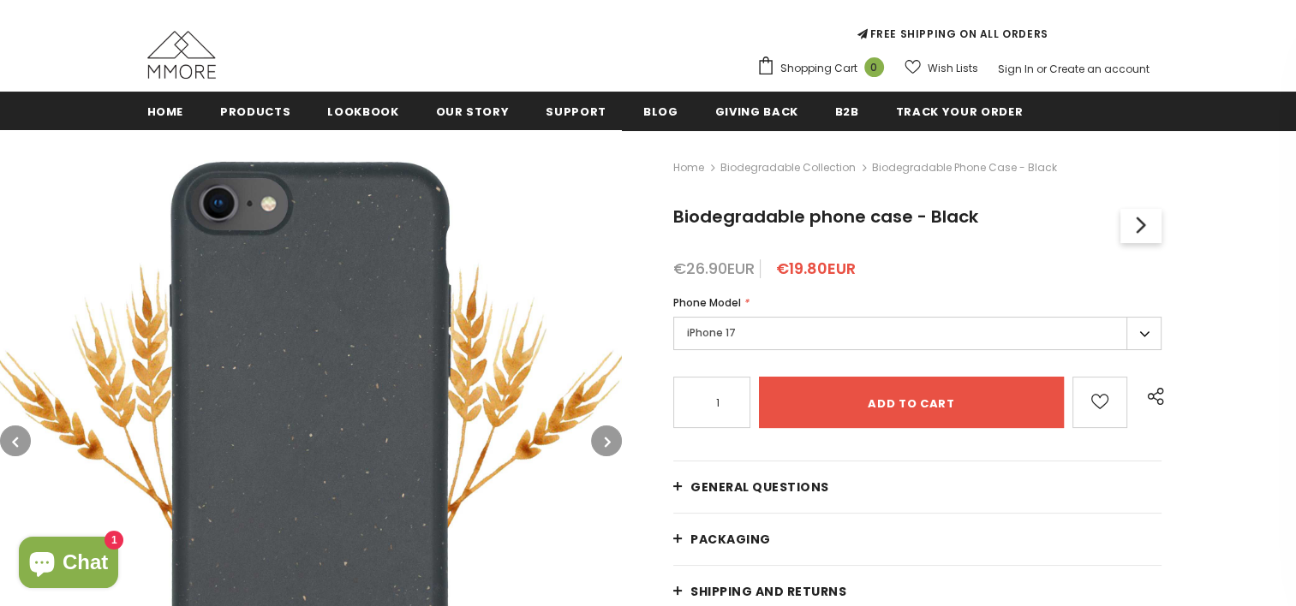
scroll to position [143, 0]
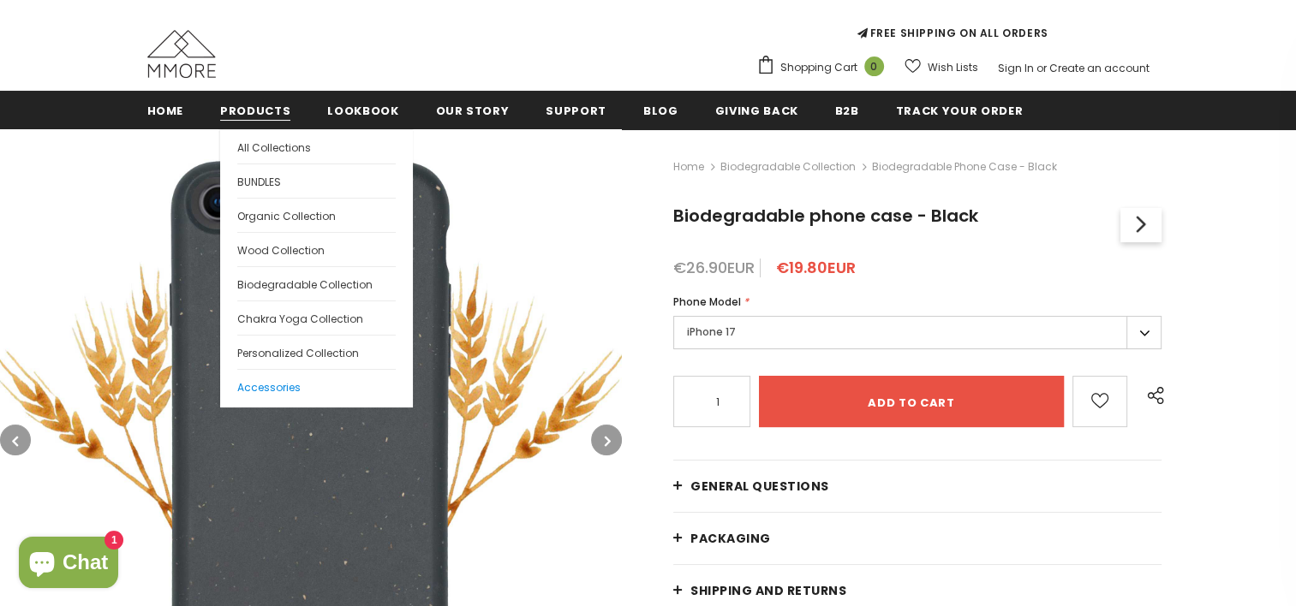
click at [264, 384] on span "Accessories" at bounding box center [268, 387] width 63 height 15
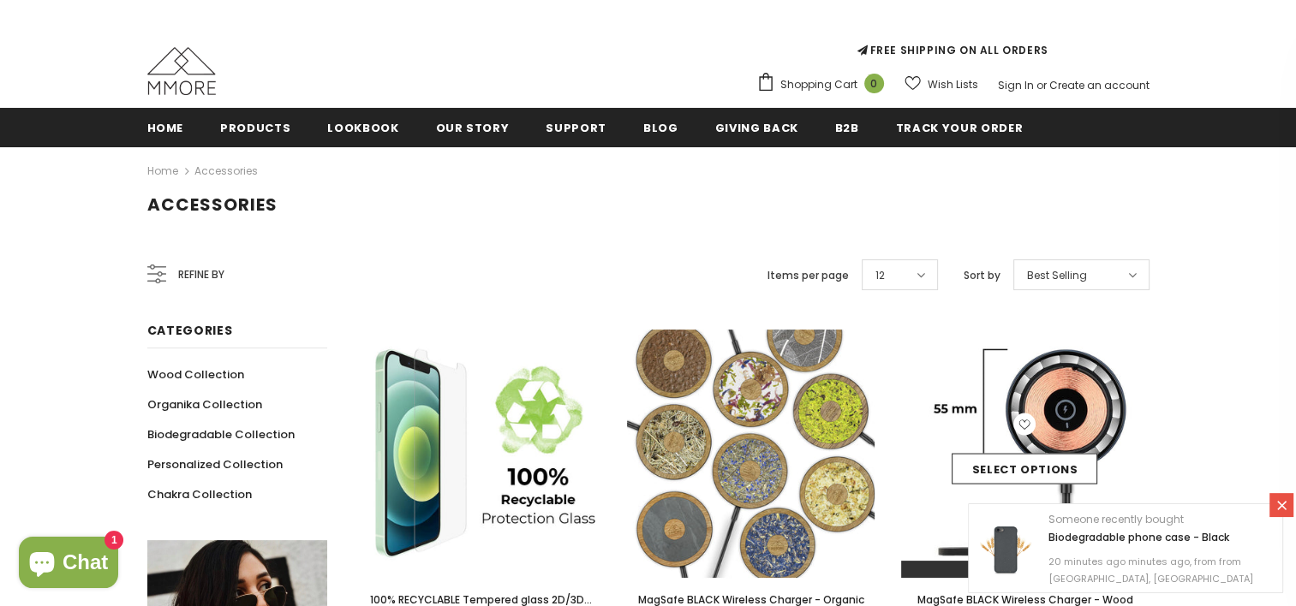
scroll to position [123, 0]
